Goal: Transaction & Acquisition: Purchase product/service

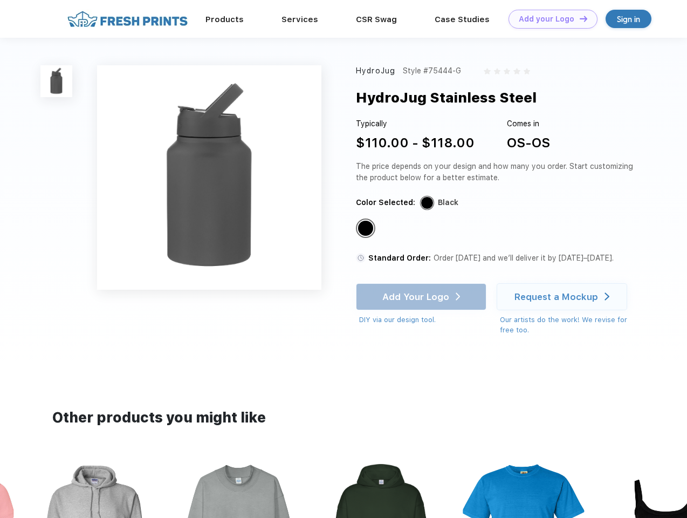
click at [549, 19] on link "Add your Logo Design Tool" at bounding box center [552, 19] width 89 height 19
click at [0, 0] on div "Design Tool" at bounding box center [0, 0] width 0 height 0
click at [579, 18] on link "Add your Logo Design Tool" at bounding box center [552, 19] width 89 height 19
click at [57, 81] on img at bounding box center [56, 81] width 32 height 32
click at [367, 229] on div "Standard Color" at bounding box center [365, 228] width 15 height 15
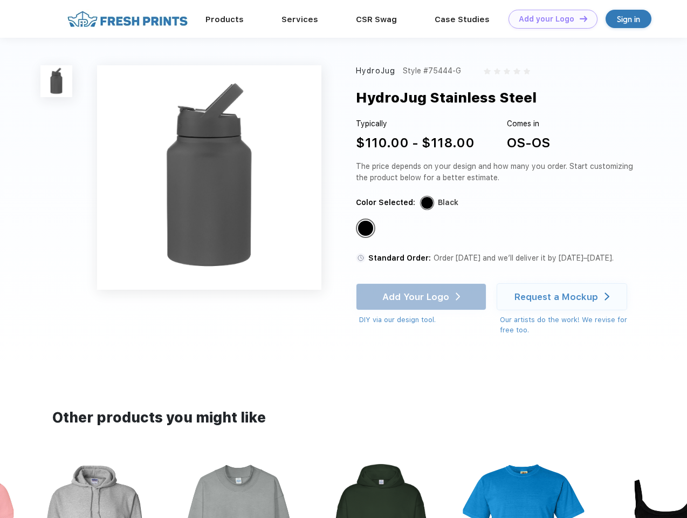
click at [422, 297] on div "Add Your Logo DIY via our design tool. Ah shoot! This product isn't up in our d…" at bounding box center [421, 304] width 130 height 42
click at [563, 297] on div "Request a Mockup" at bounding box center [556, 296] width 84 height 11
click at [343, 488] on img at bounding box center [380, 527] width 121 height 137
